Goal: Navigation & Orientation: Find specific page/section

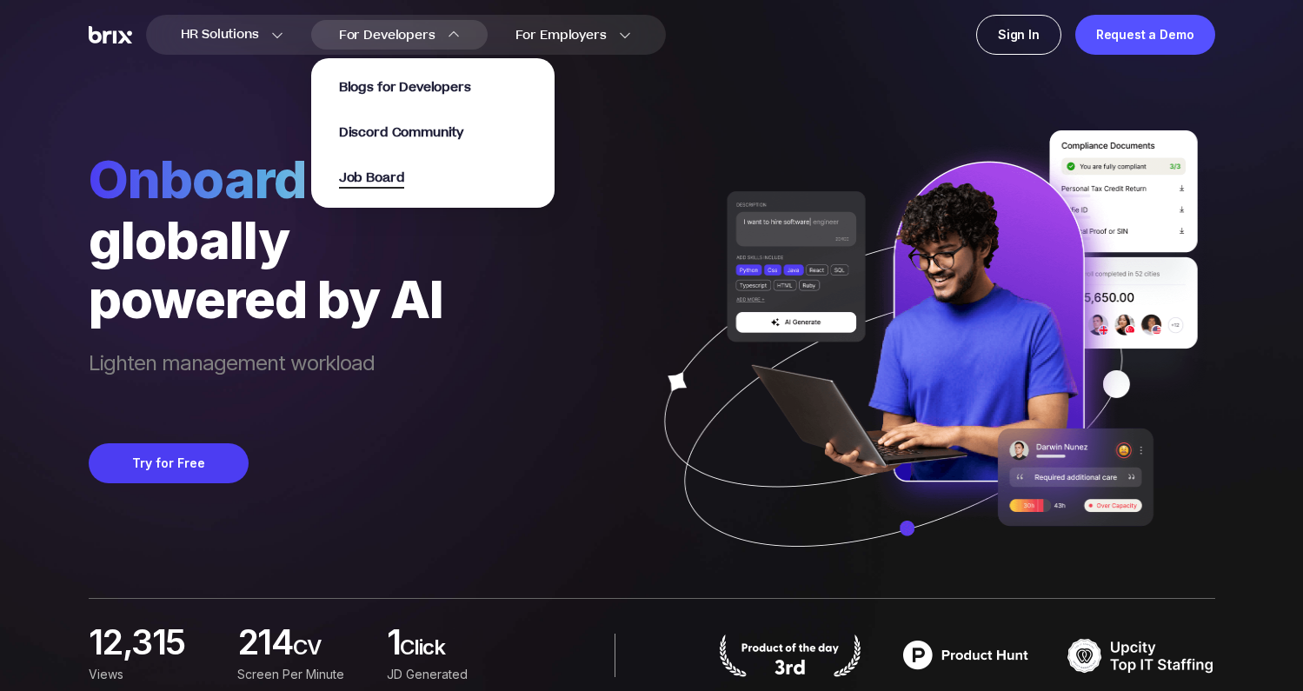
click at [388, 176] on span "Job Board" at bounding box center [372, 179] width 66 height 20
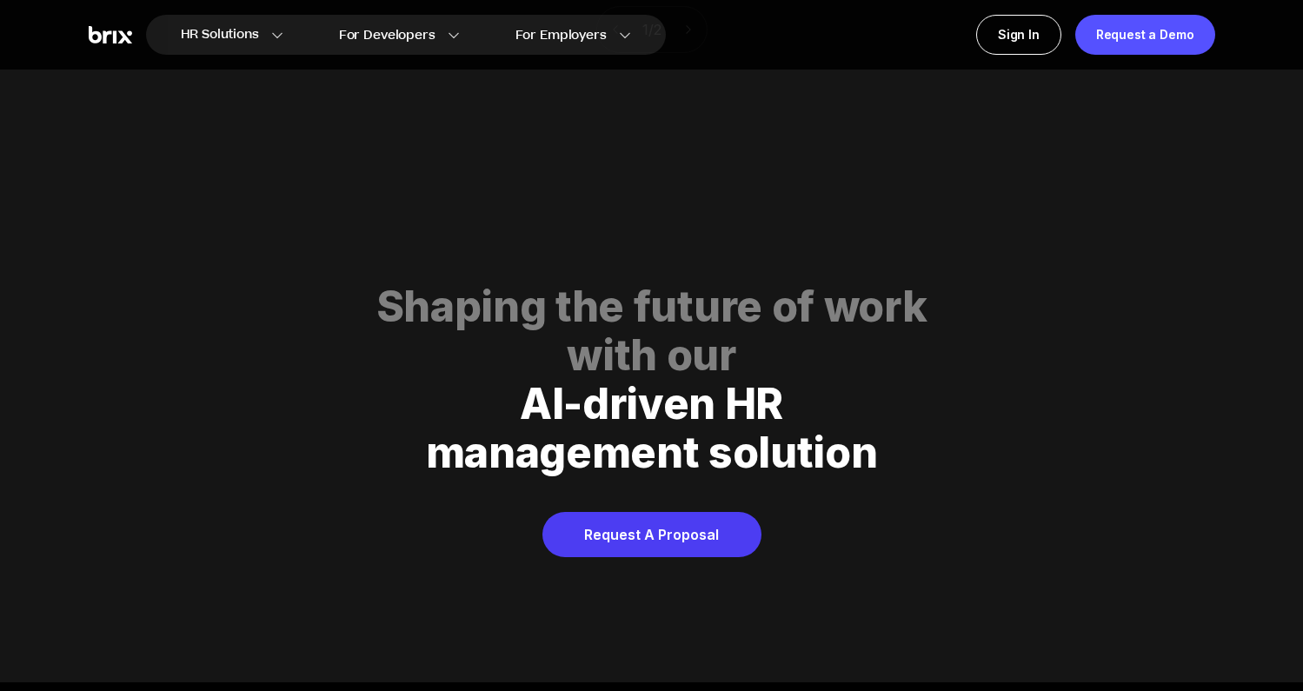
scroll to position [8876, 0]
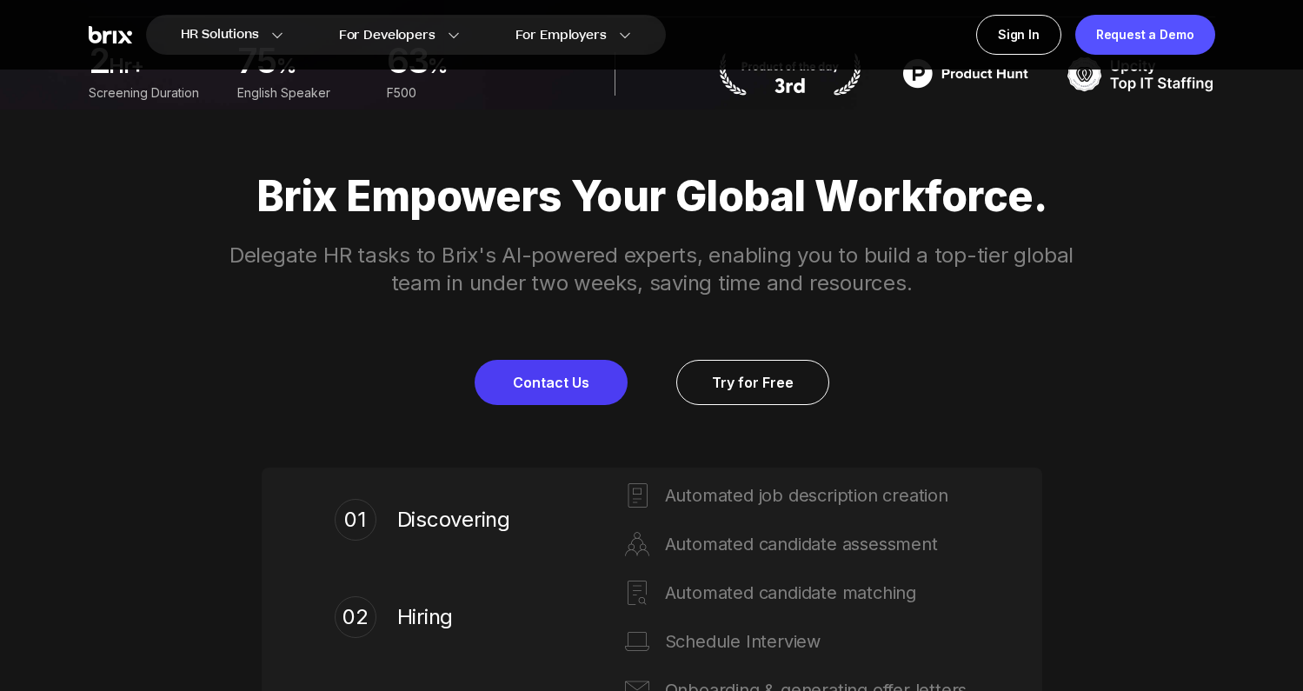
scroll to position [603, 0]
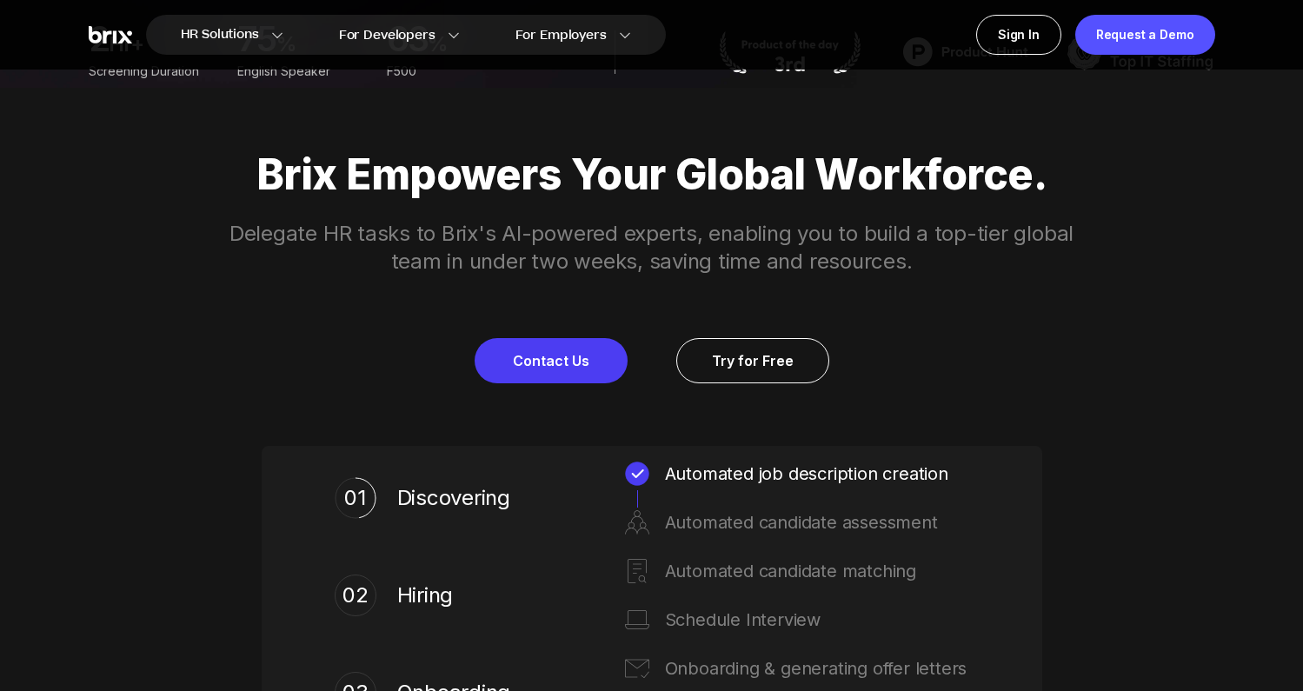
click at [801, 235] on p "Delegate HR tasks to Brix's AI-powered experts, enabling you to build a top-tie…" at bounding box center [652, 248] width 890 height 56
click at [824, 236] on p "Delegate HR tasks to Brix's AI-powered experts, enabling you to build a top-tie…" at bounding box center [652, 248] width 890 height 56
click at [801, 236] on p "Delegate HR tasks to Brix's AI-powered experts, enabling you to build a top-tie…" at bounding box center [652, 248] width 890 height 56
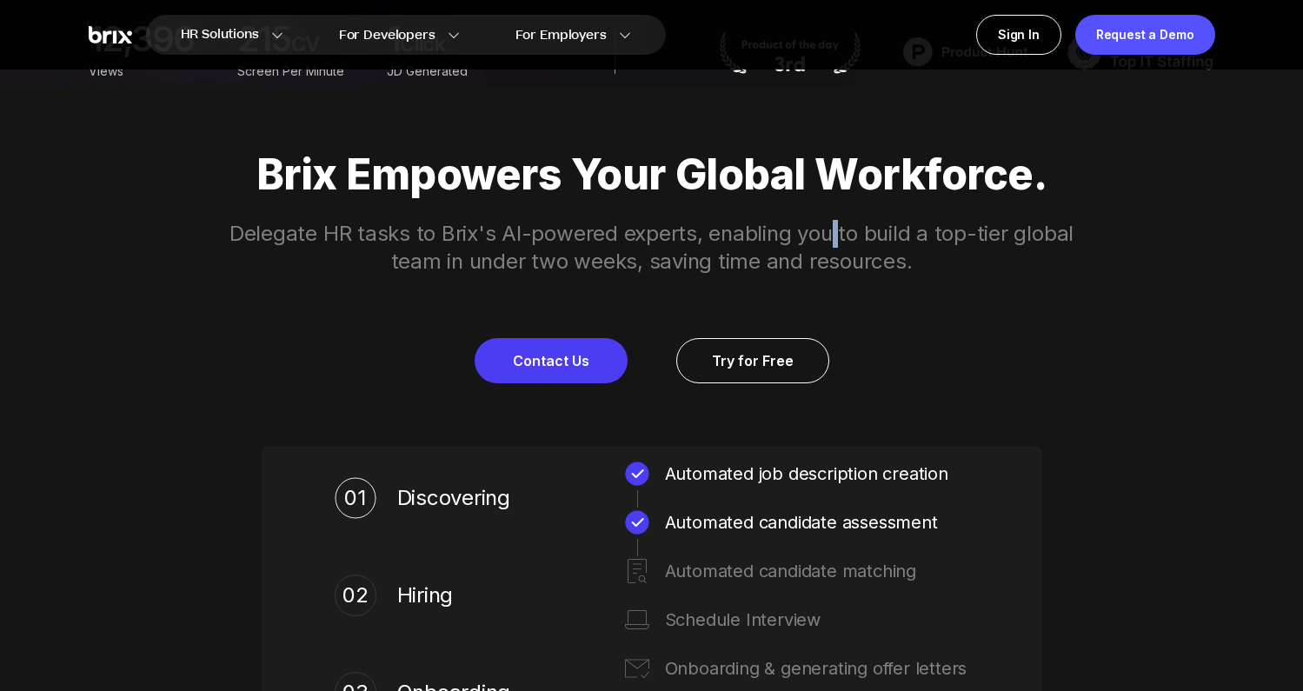
click at [801, 236] on p "Delegate HR tasks to Brix's AI-powered experts, enabling you to build a top-tie…" at bounding box center [652, 248] width 890 height 56
click at [762, 237] on p "Delegate HR tasks to Brix's AI-powered experts, enabling you to build a top-tie…" at bounding box center [652, 248] width 890 height 56
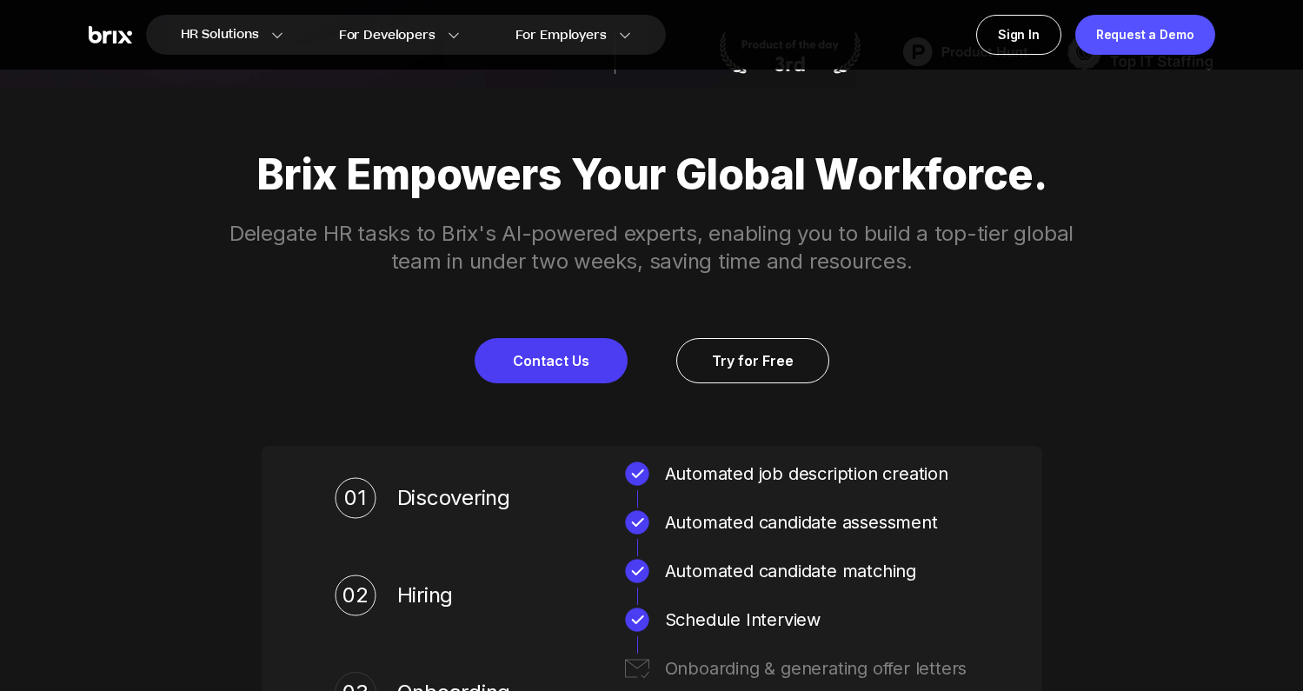
click at [676, 235] on p "Delegate HR tasks to Brix's AI-powered experts, enabling you to build a top-tie…" at bounding box center [652, 248] width 890 height 56
click at [593, 232] on p "Delegate HR tasks to Brix's AI-powered experts, enabling you to build a top-tie…" at bounding box center [652, 248] width 890 height 56
click at [589, 235] on p "Delegate HR tasks to Brix's AI-powered experts, enabling you to build a top-tie…" at bounding box center [652, 248] width 890 height 56
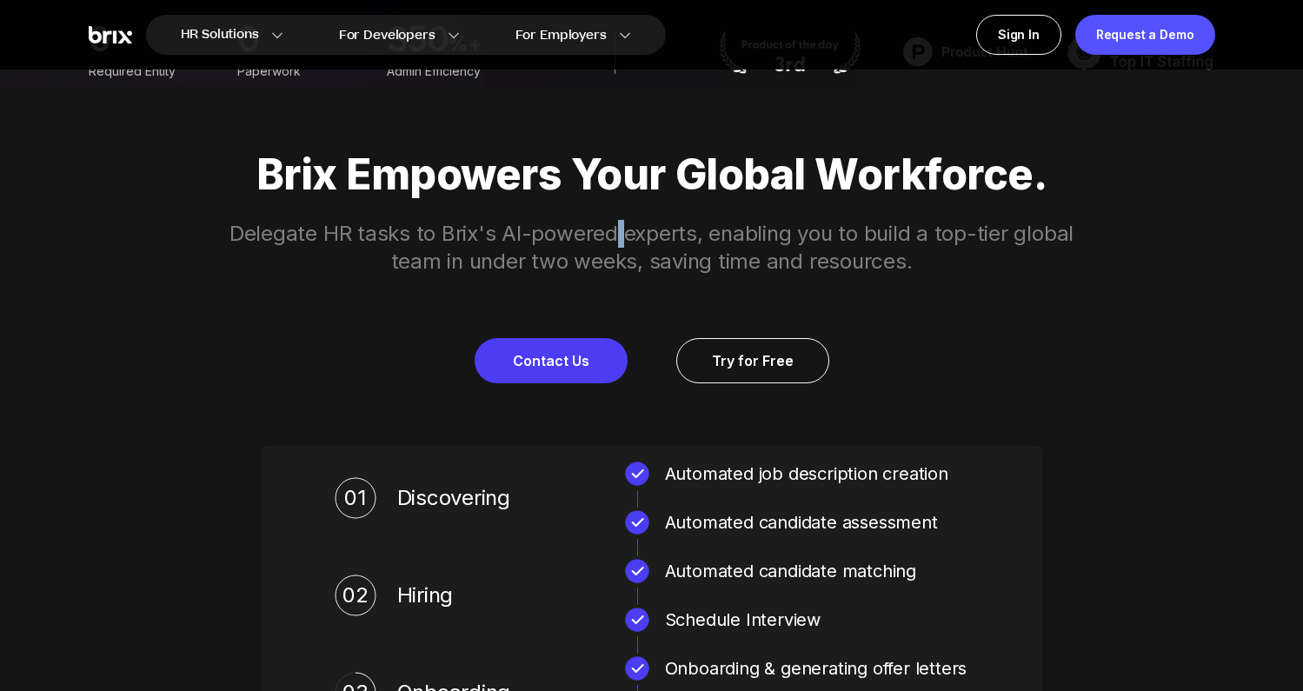
click at [589, 235] on p "Delegate HR tasks to Brix's AI-powered experts, enabling you to build a top-tie…" at bounding box center [652, 248] width 890 height 56
click at [471, 231] on p "Delegate HR tasks to Brix's AI-powered experts, enabling you to build a top-tie…" at bounding box center [652, 248] width 890 height 56
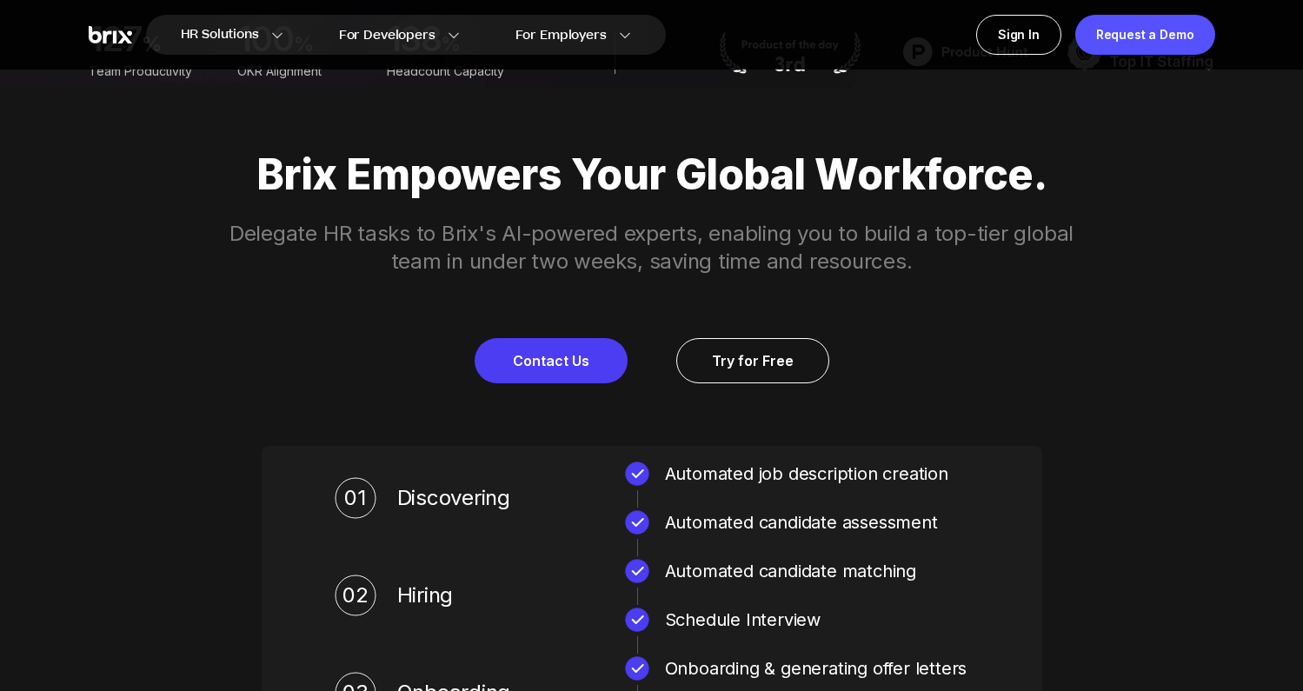
click at [411, 234] on p "Delegate HR tasks to Brix's AI-powered experts, enabling you to build a top-tie…" at bounding box center [652, 248] width 890 height 56
click at [384, 235] on p "Delegate HR tasks to Brix's AI-powered experts, enabling you to build a top-tie…" at bounding box center [652, 248] width 890 height 56
click at [326, 235] on p "Delegate HR tasks to Brix's AI-powered experts, enabling you to build a top-tie…" at bounding box center [652, 248] width 890 height 56
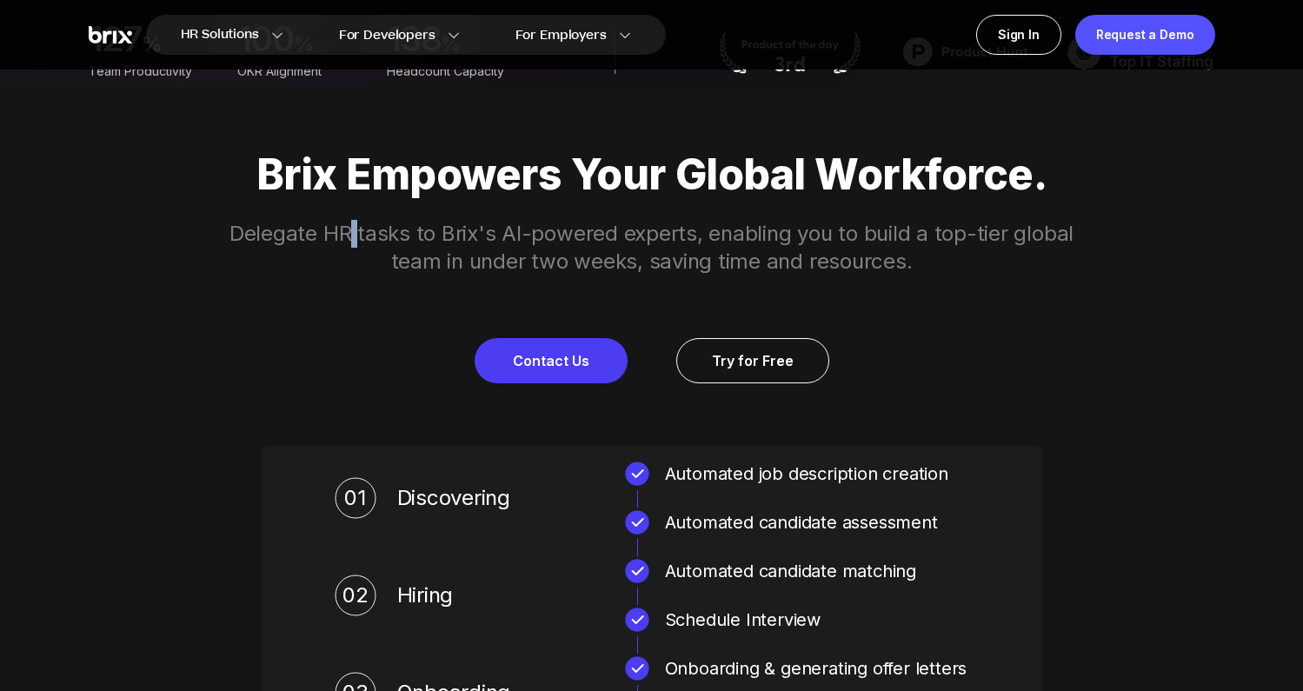
click at [326, 235] on p "Delegate HR tasks to Brix's AI-powered experts, enabling you to build a top-tie…" at bounding box center [652, 248] width 890 height 56
click at [297, 234] on p "Delegate HR tasks to Brix's AI-powered experts, enabling you to build a top-tie…" at bounding box center [652, 248] width 890 height 56
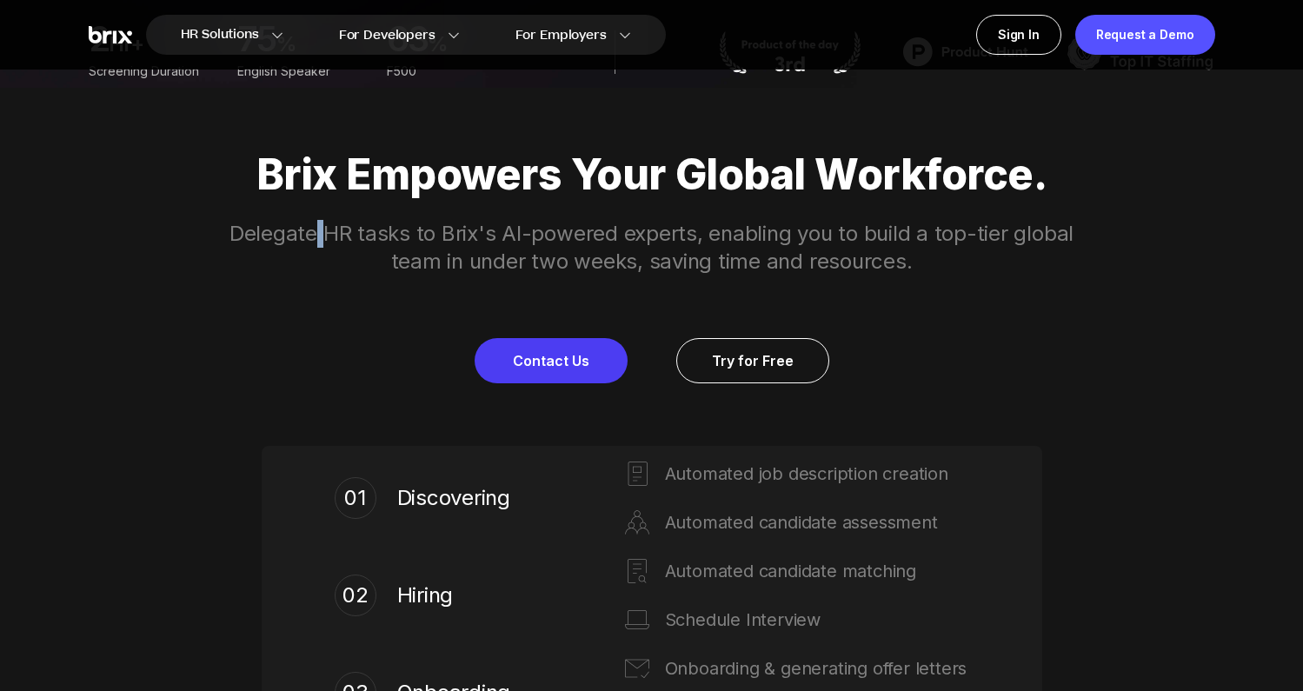
click at [297, 234] on p "Delegate HR tasks to Brix's AI-powered experts, enabling you to build a top-tie…" at bounding box center [652, 248] width 890 height 56
click at [329, 234] on p "Delegate HR tasks to Brix's AI-powered experts, enabling you to build a top-tie…" at bounding box center [652, 248] width 890 height 56
click at [387, 236] on p "Delegate HR tasks to Brix's AI-powered experts, enabling you to build a top-tie…" at bounding box center [652, 248] width 890 height 56
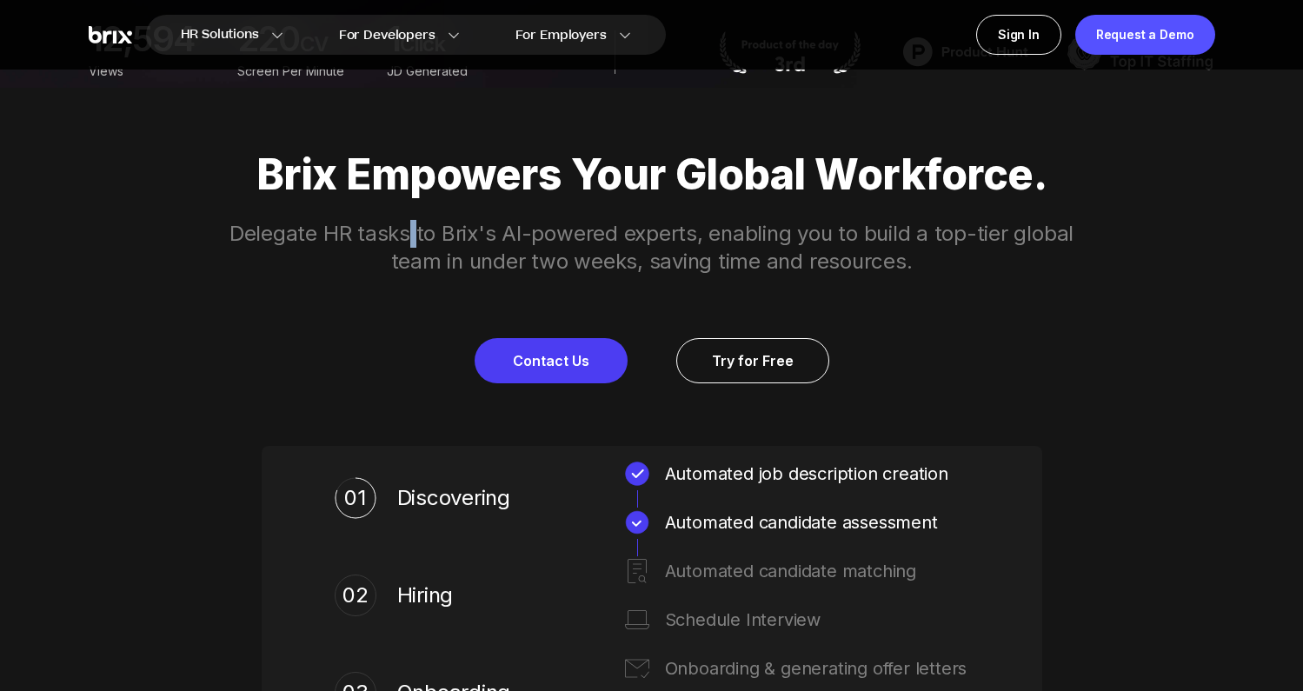
click at [387, 236] on p "Delegate HR tasks to Brix's AI-powered experts, enabling you to build a top-tie…" at bounding box center [652, 248] width 890 height 56
click at [413, 232] on p "Delegate HR tasks to Brix's AI-powered experts, enabling you to build a top-tie…" at bounding box center [652, 248] width 890 height 56
click at [592, 234] on p "Delegate HR tasks to Brix's AI-powered experts, enabling you to build a top-tie…" at bounding box center [652, 248] width 890 height 56
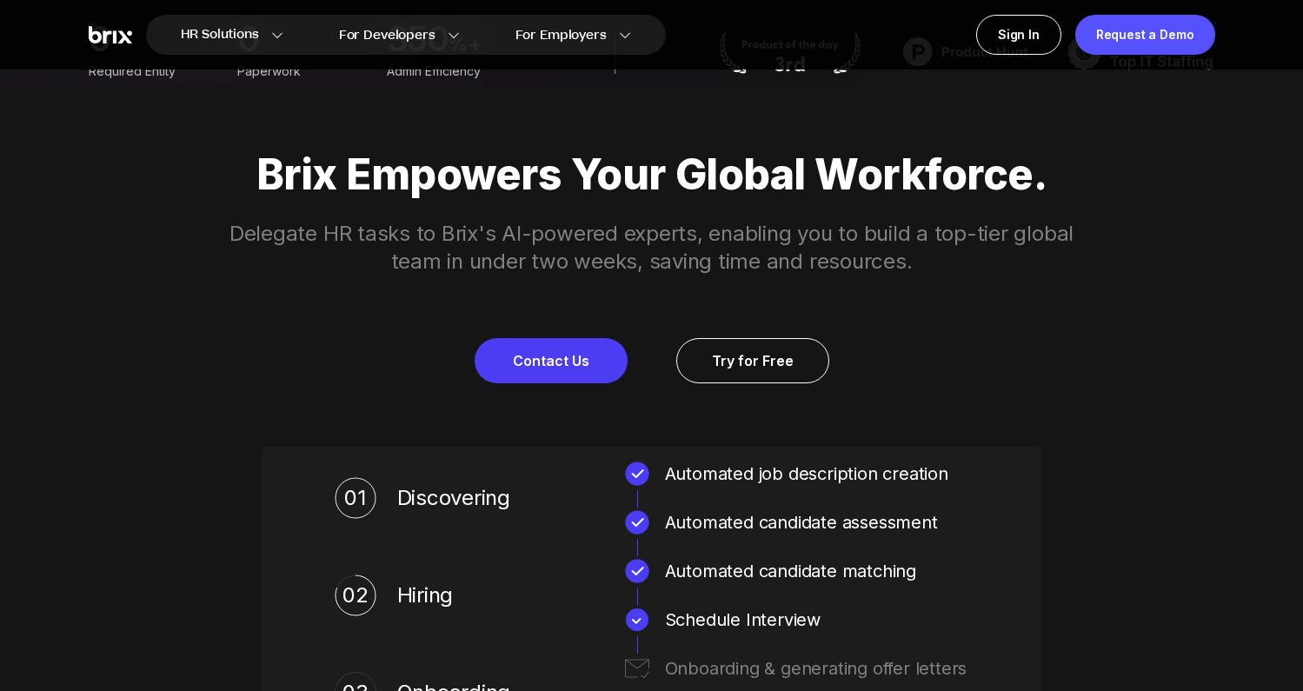
click at [676, 238] on p "Delegate HR tasks to Brix's AI-powered experts, enabling you to build a top-tie…" at bounding box center [652, 248] width 890 height 56
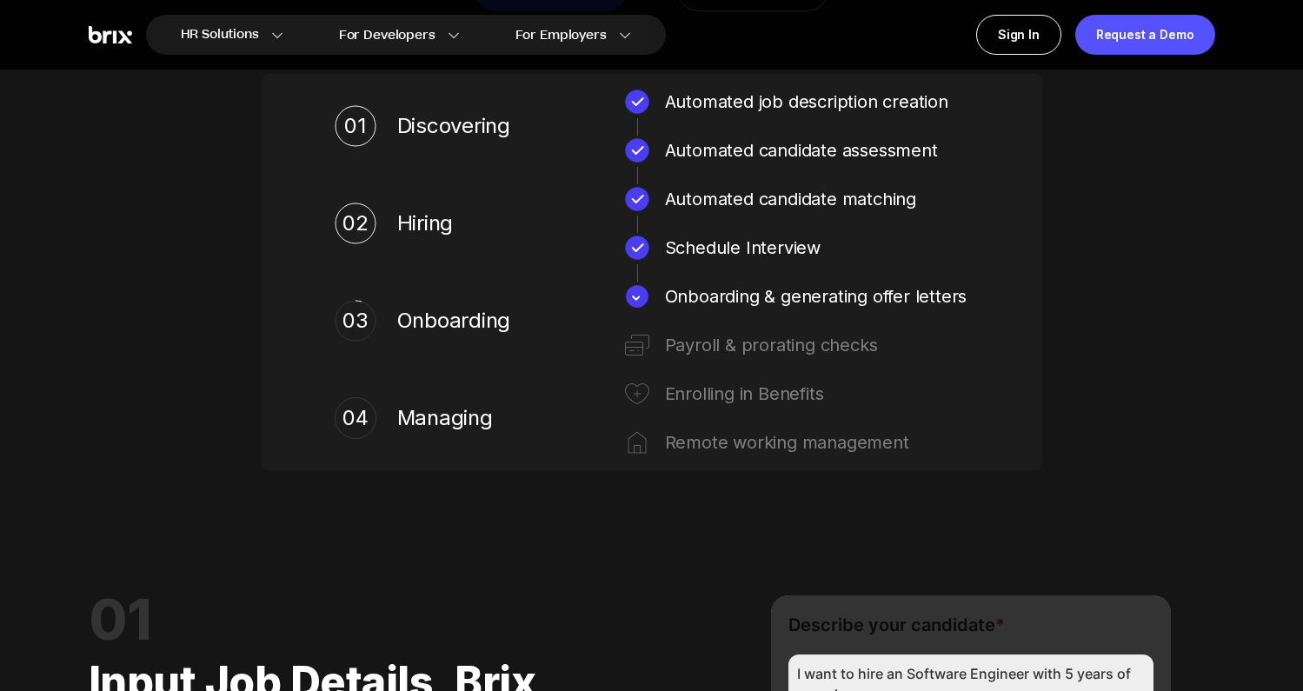
scroll to position [0, 0]
